Goal: Entertainment & Leisure: Consume media (video, audio)

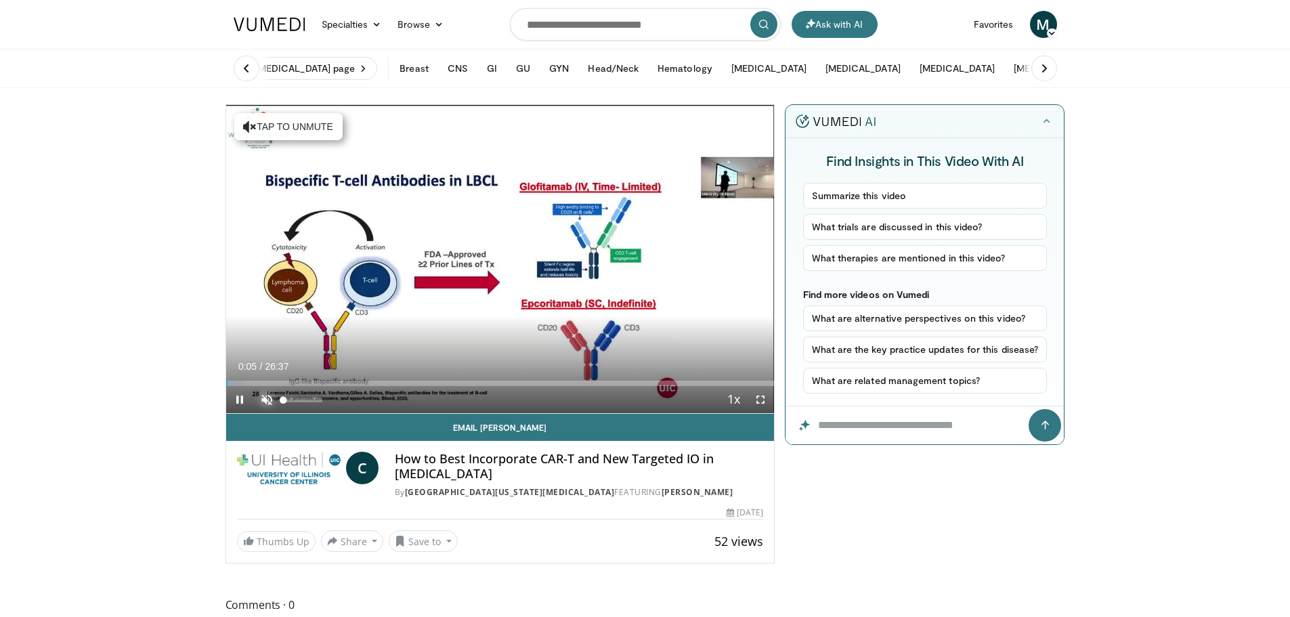
click at [261, 396] on span "Video Player" at bounding box center [266, 399] width 27 height 27
click at [754, 397] on span "Video Player" at bounding box center [760, 399] width 27 height 27
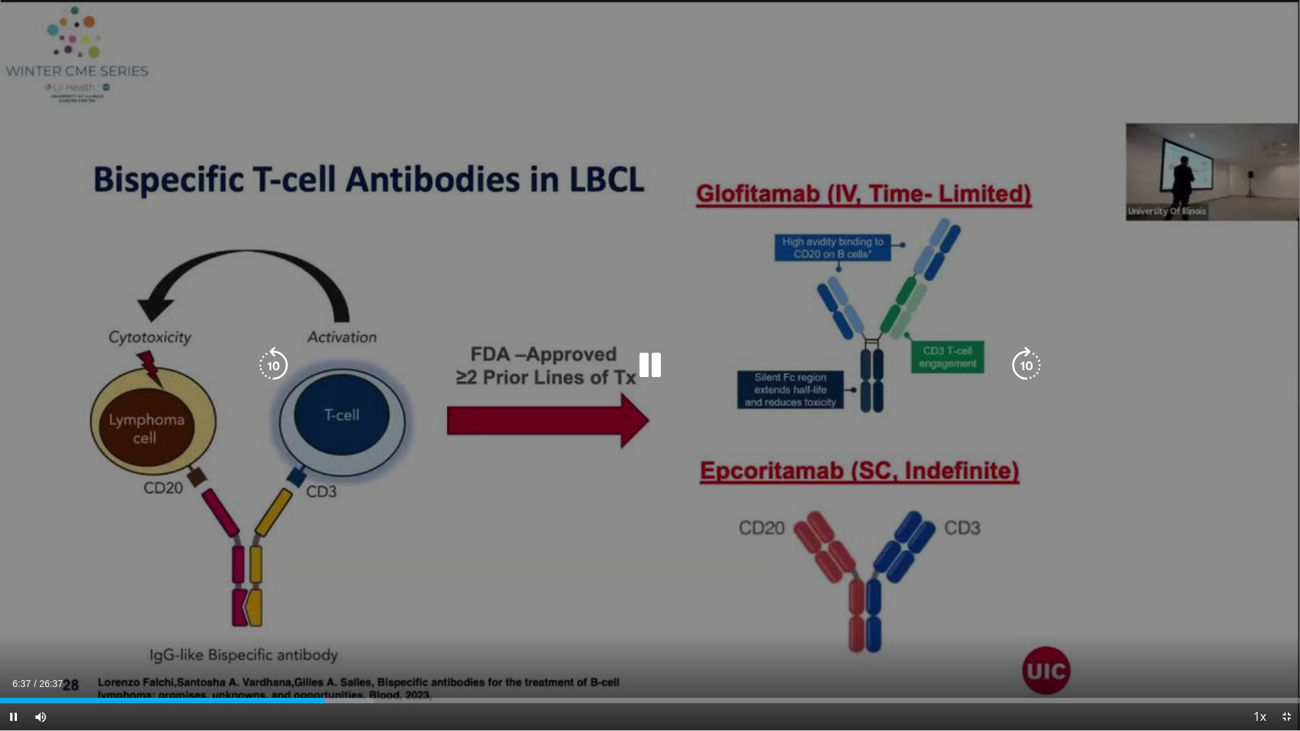
click at [265, 363] on icon "Video Player" at bounding box center [274, 366] width 38 height 38
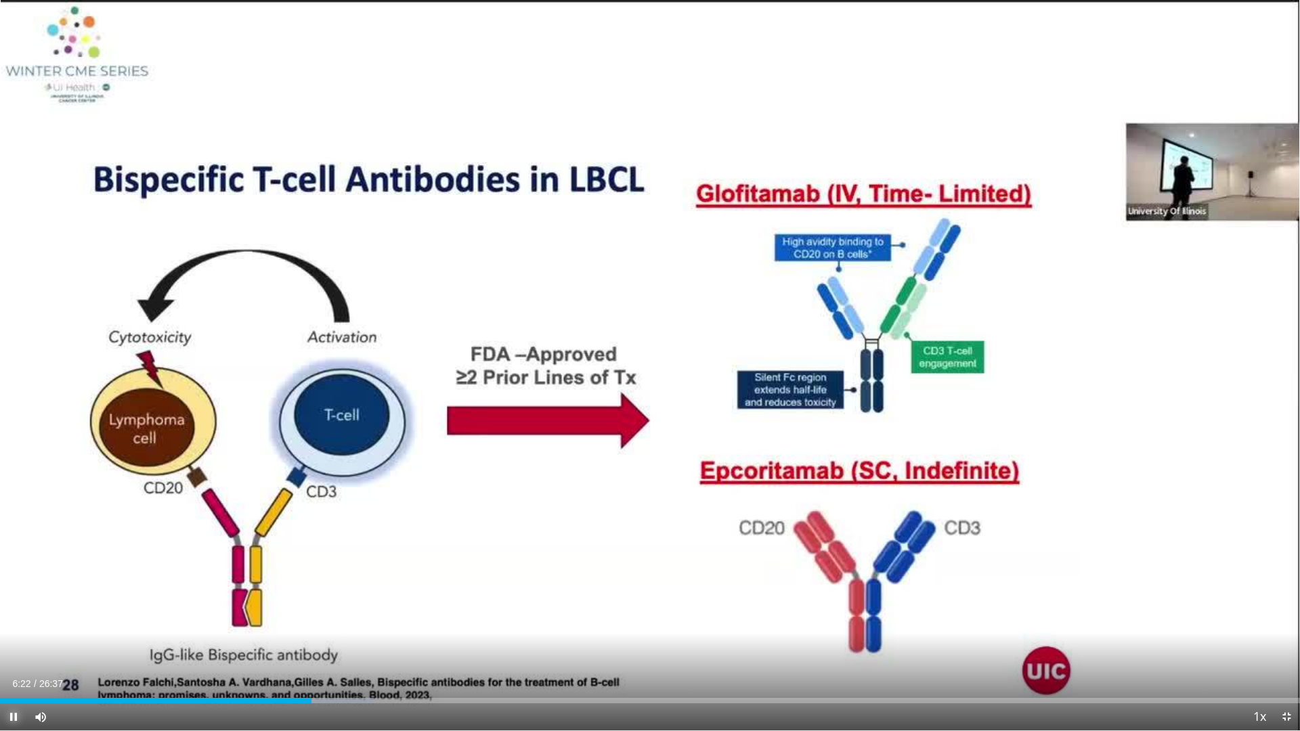
click at [8, 616] on span "Video Player" at bounding box center [13, 717] width 27 height 27
click at [11, 616] on span "Video Player" at bounding box center [13, 717] width 27 height 27
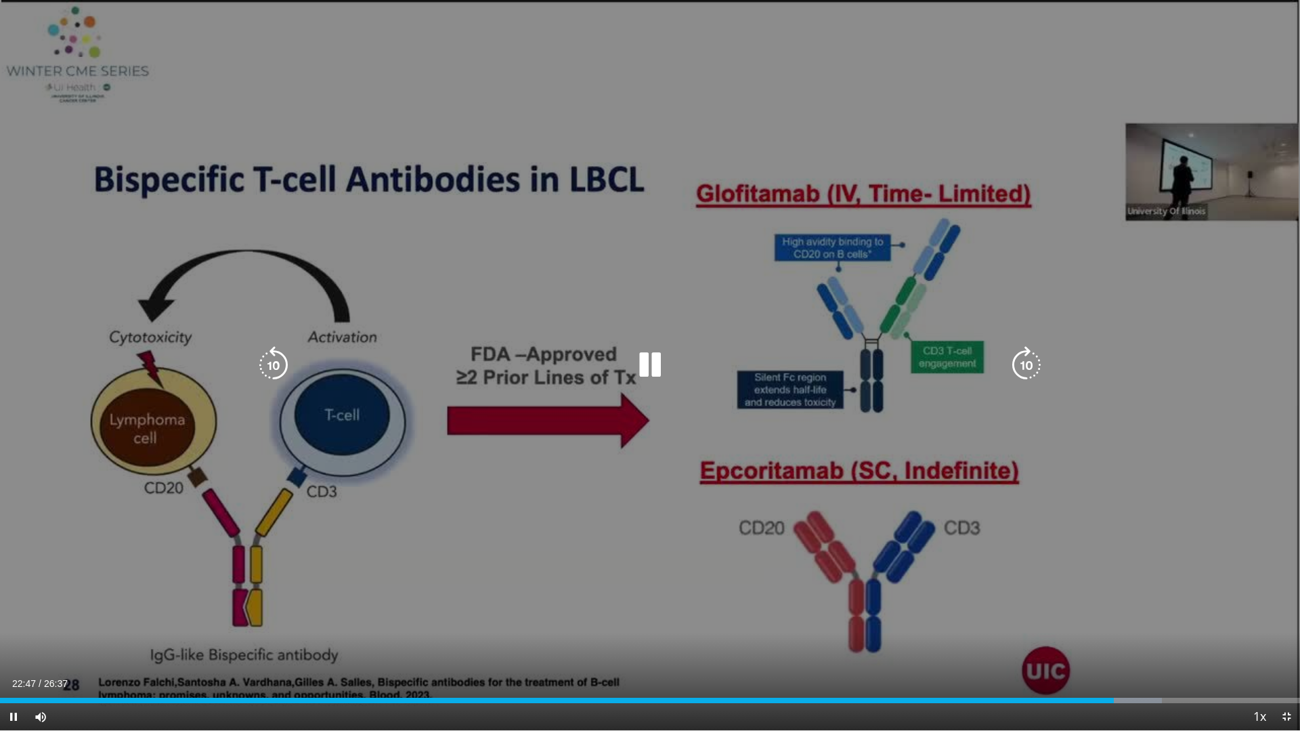
click at [662, 363] on icon "Video Player" at bounding box center [650, 365] width 38 height 38
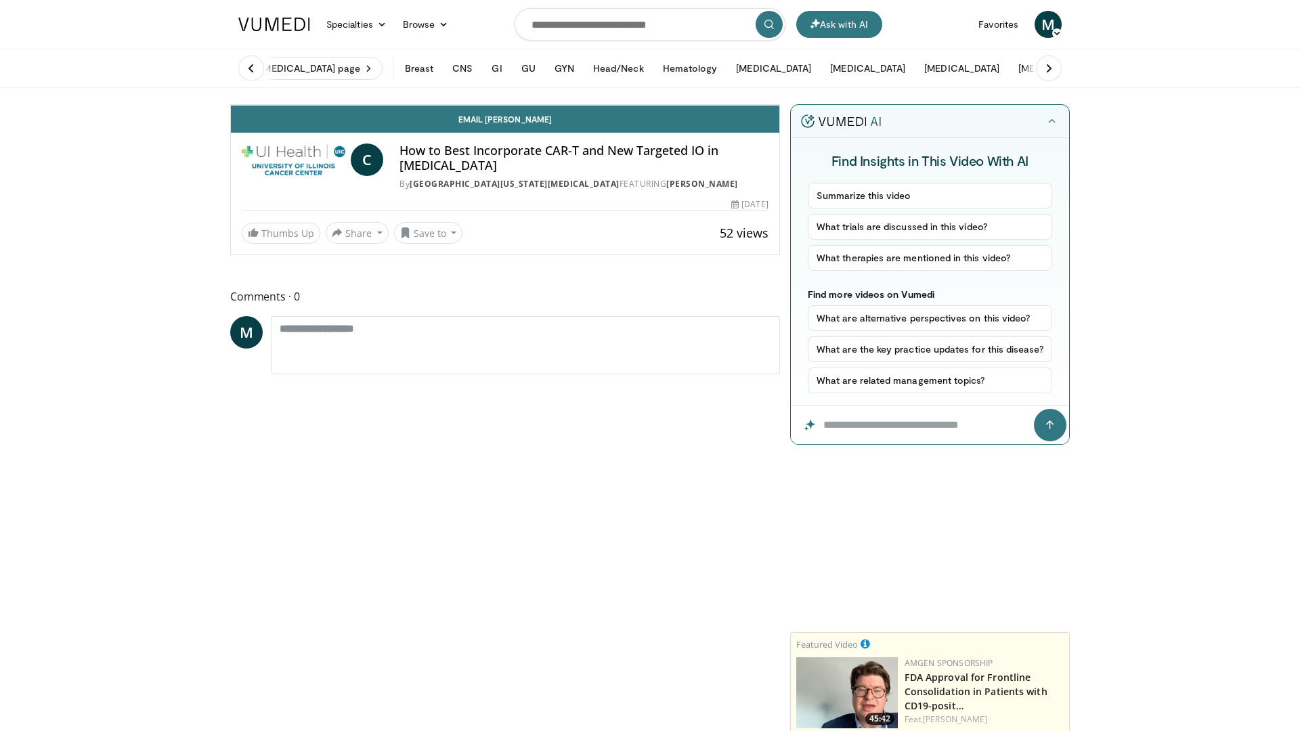
click at [630, 118] on div "Video Player" at bounding box center [505, 104] width 329 height 27
click at [524, 124] on icon "Video Player" at bounding box center [505, 105] width 38 height 38
